Goal: Transaction & Acquisition: Purchase product/service

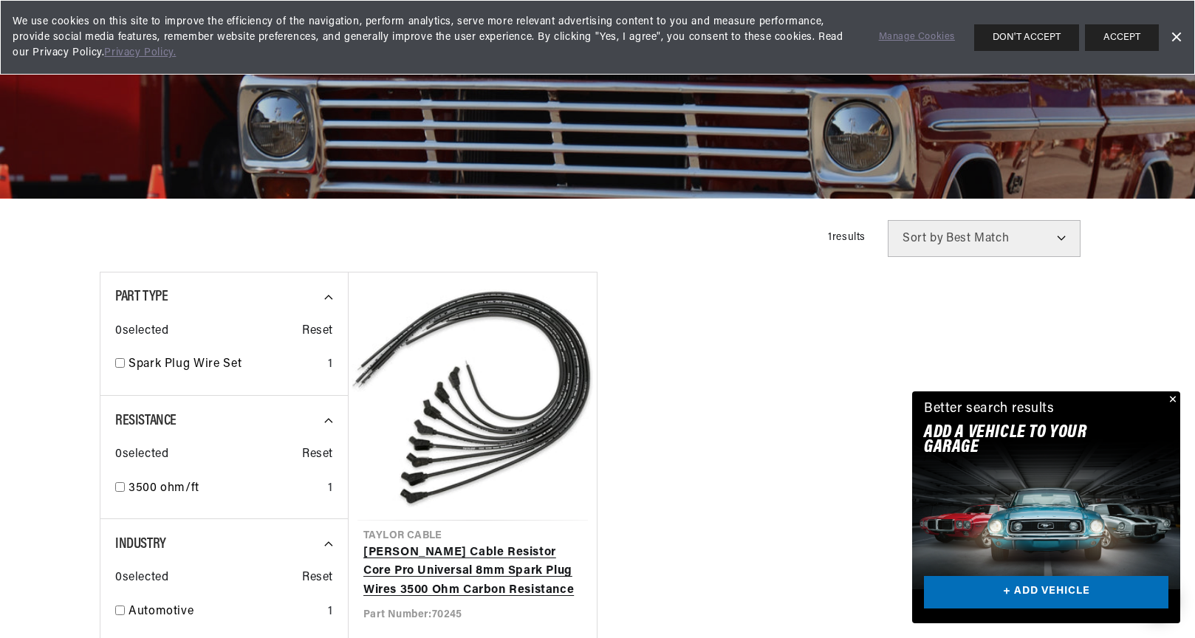
click at [455, 544] on link "Taylor Cable Resistor Core Pro Universal 8mm Spark Plug Wires 3500 Ohm Carbon R…" at bounding box center [472, 572] width 219 height 57
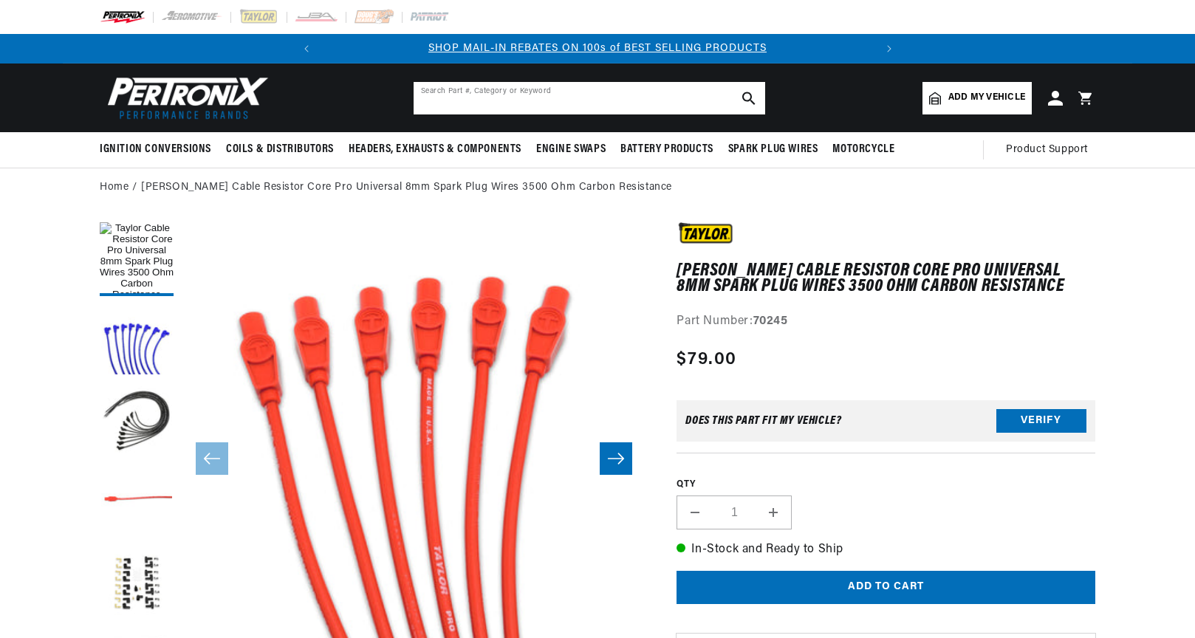
click at [541, 95] on input "text" at bounding box center [590, 98] width 352 height 32
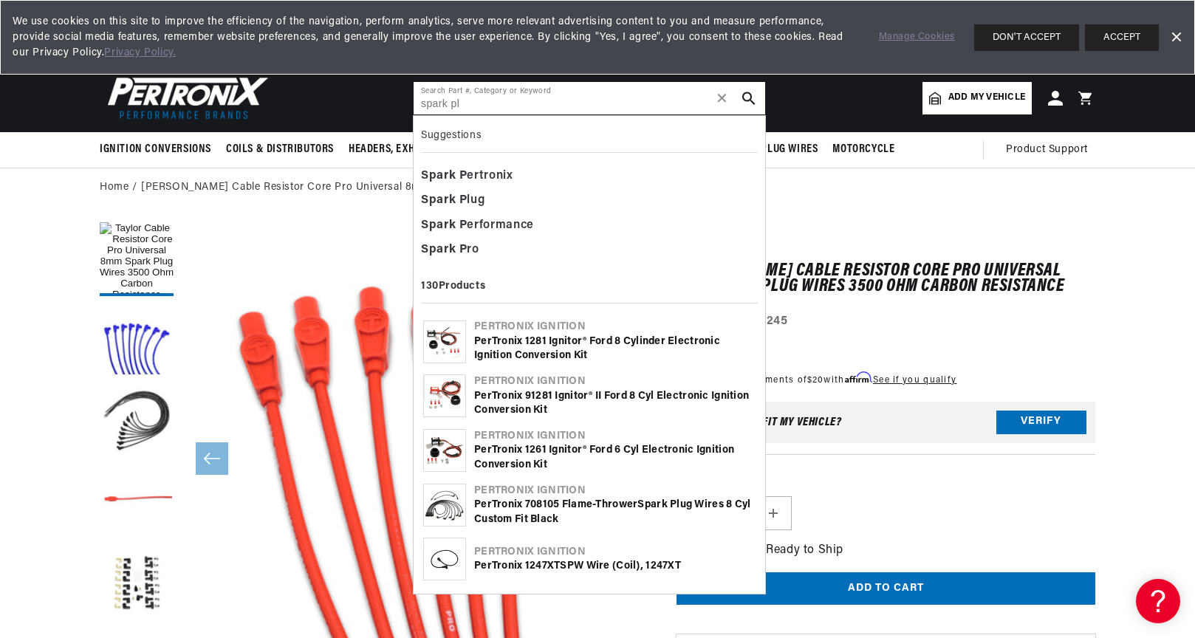
scroll to position [0, 552]
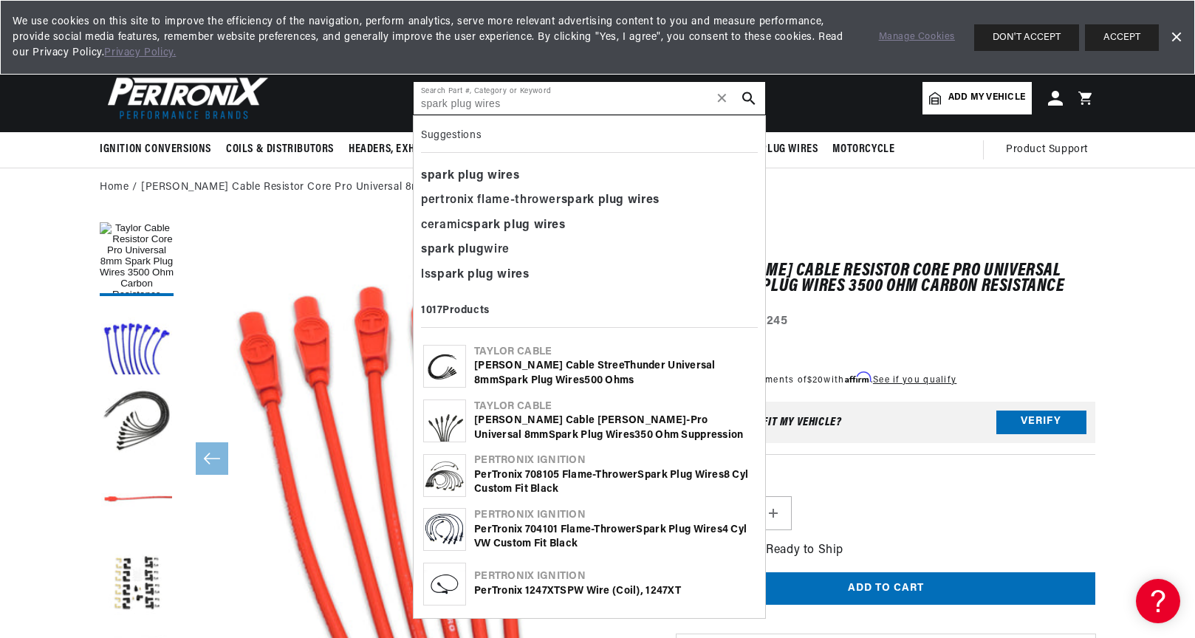
type input "spark plug wires"
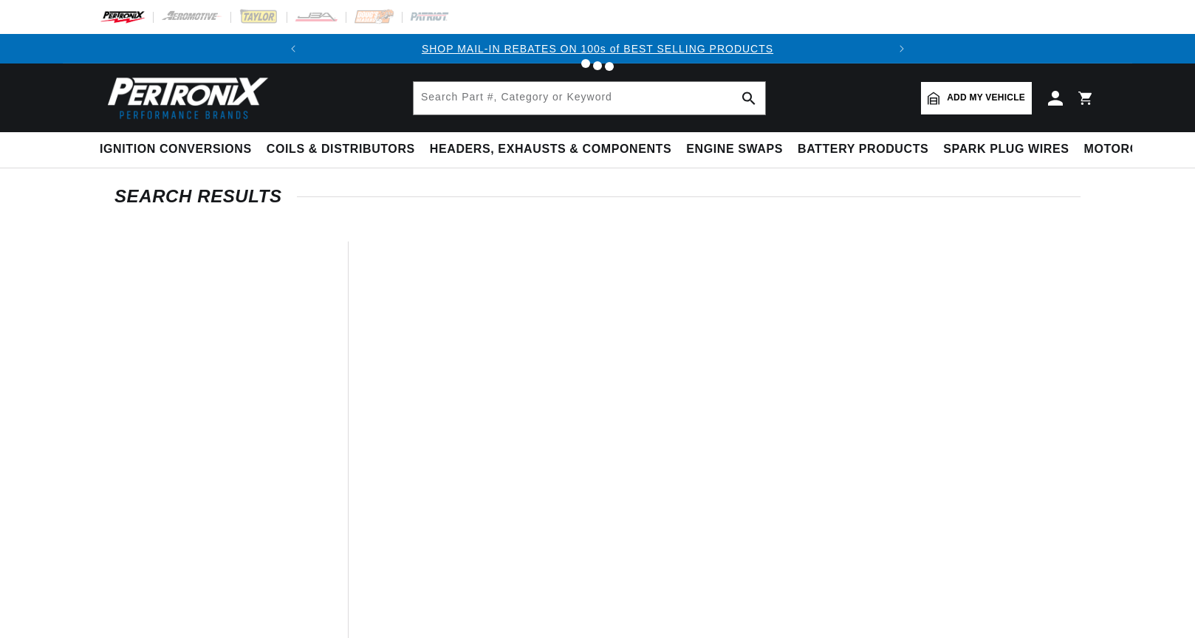
type input "spark plug wires"
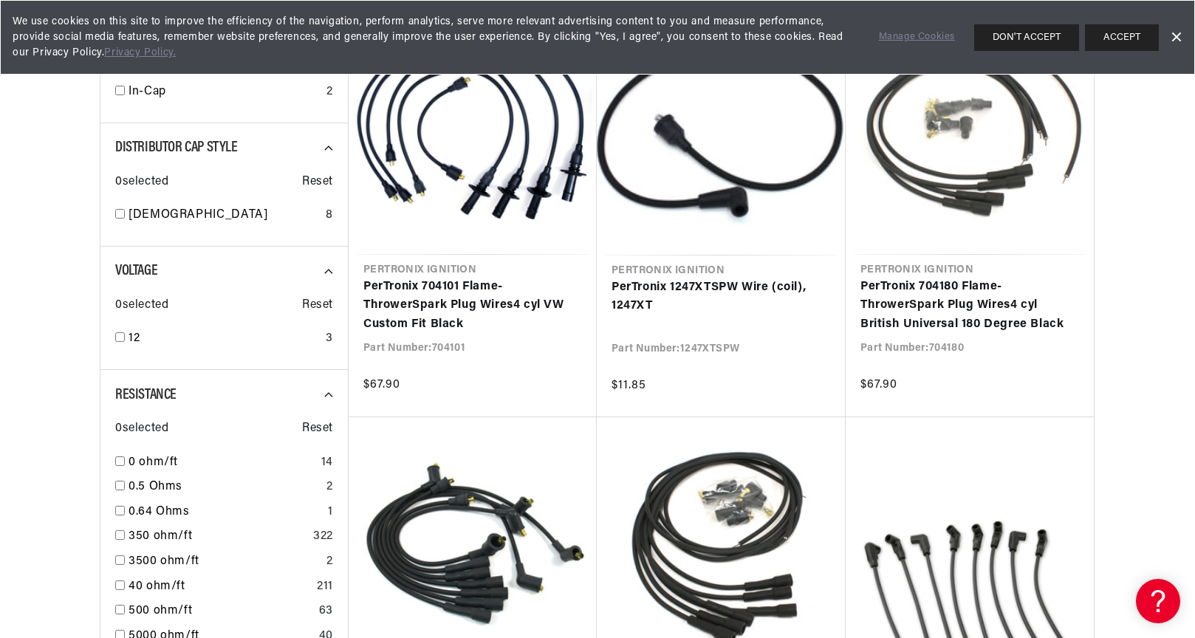
scroll to position [0, 552]
